Goal: Task Accomplishment & Management: Manage account settings

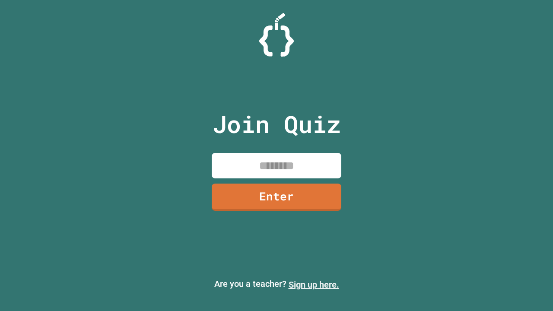
click at [314, 285] on link "Sign up here." at bounding box center [314, 285] width 51 height 10
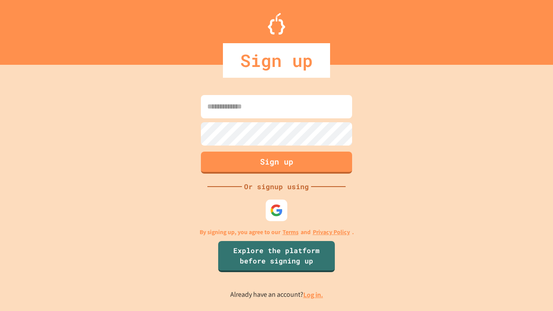
click at [314, 295] on link "Log in." at bounding box center [313, 294] width 20 height 9
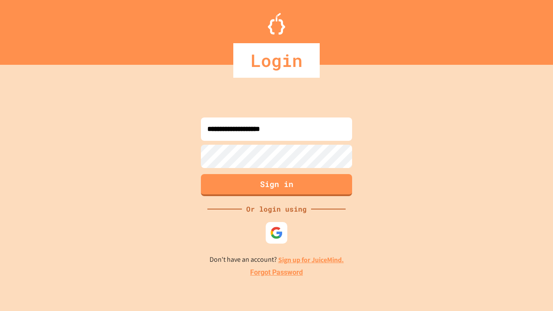
type input "**********"
